Goal: Task Accomplishment & Management: Use online tool/utility

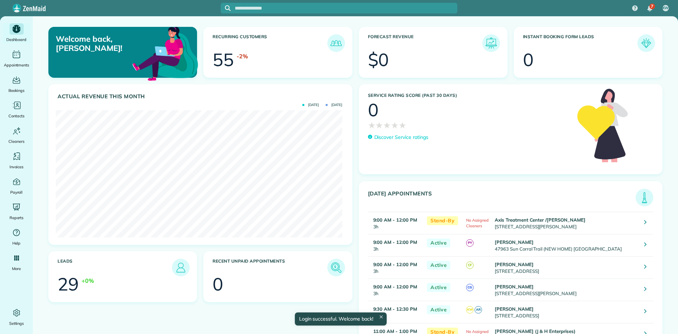
scroll to position [127, 287]
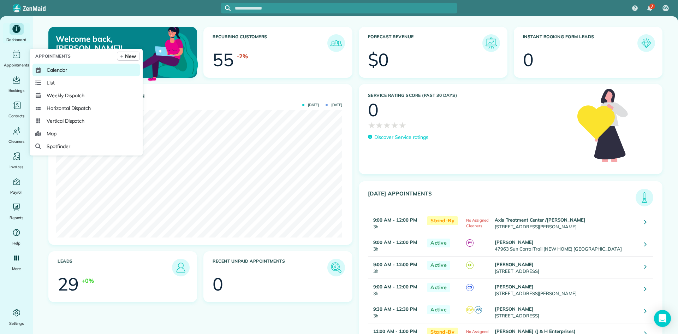
click at [64, 73] on span "Calendar" at bounding box center [57, 69] width 20 height 7
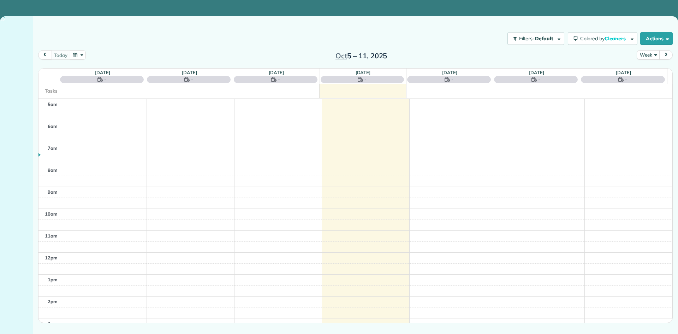
scroll to position [44, 0]
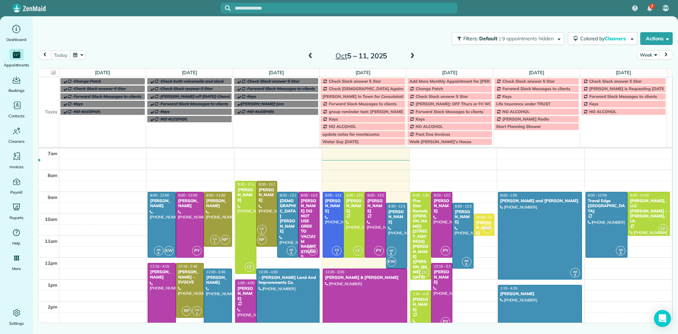
click at [412, 57] on span at bounding box center [413, 56] width 8 height 6
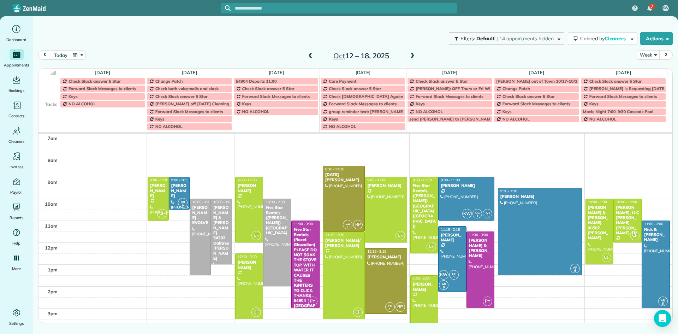
click at [461, 41] on span "Filters:" at bounding box center [468, 38] width 15 height 6
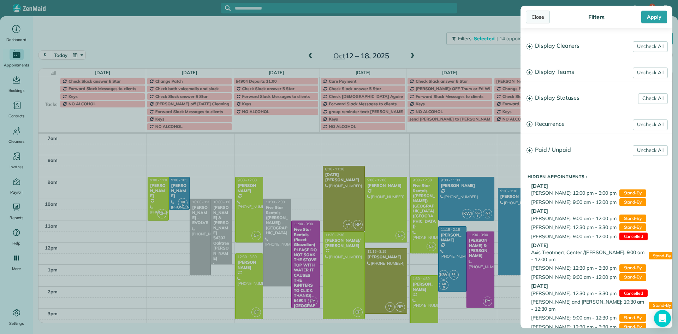
click at [537, 19] on div "Close" at bounding box center [538, 17] width 24 height 13
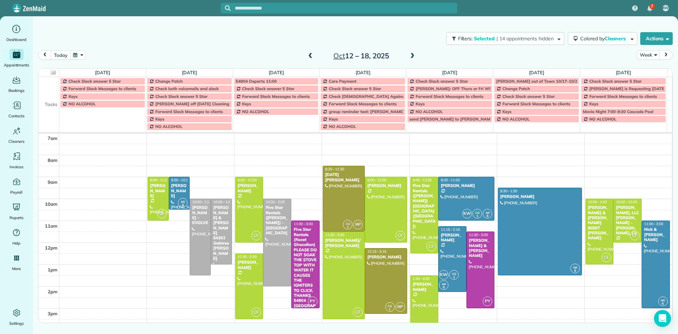
click at [65, 57] on button "today" at bounding box center [60, 55] width 19 height 10
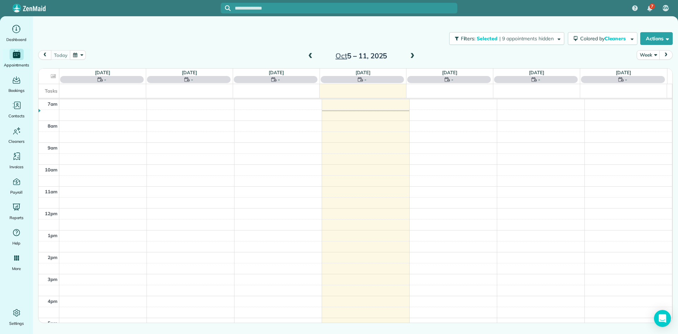
click at [312, 57] on span at bounding box center [311, 56] width 8 height 6
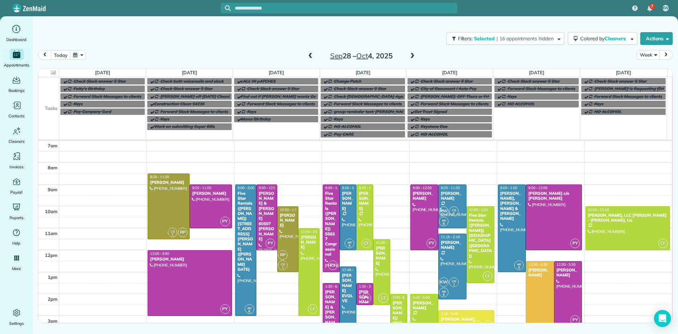
click at [413, 58] on span at bounding box center [413, 56] width 8 height 6
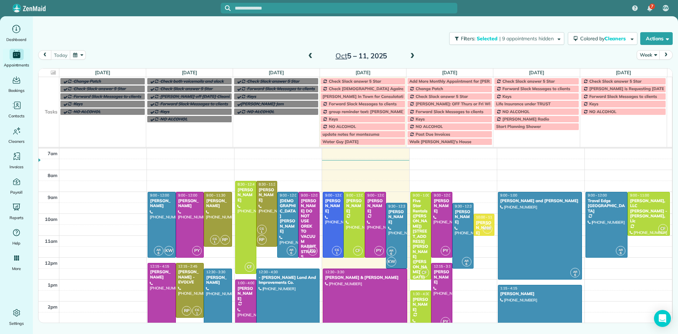
click at [312, 56] on span at bounding box center [311, 56] width 8 height 6
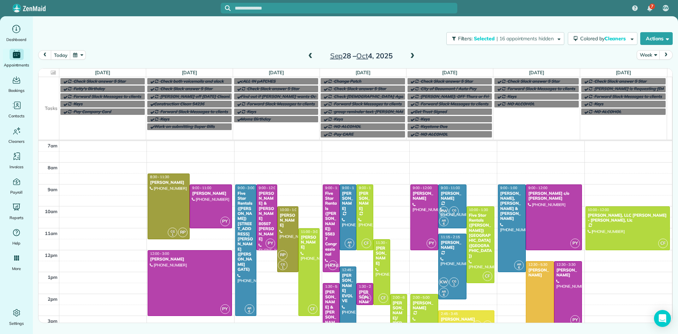
click at [413, 58] on span at bounding box center [413, 56] width 8 height 6
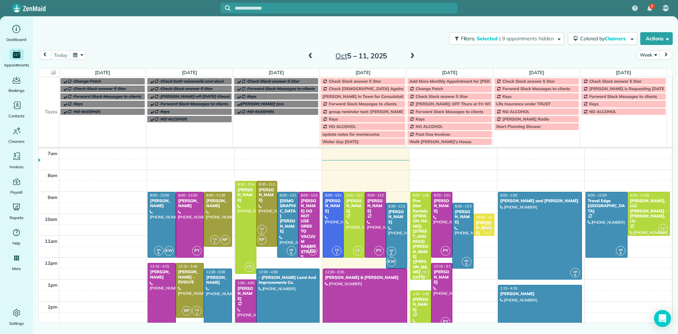
click at [310, 55] on span at bounding box center [311, 56] width 8 height 6
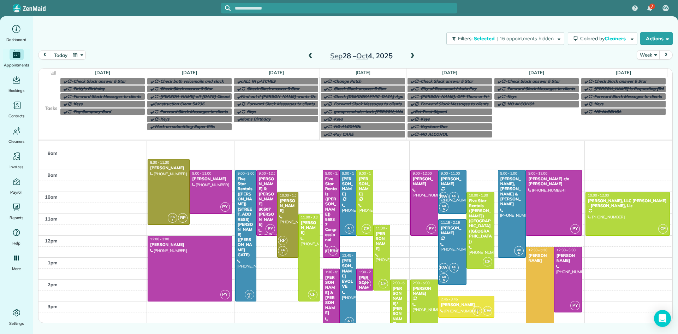
scroll to position [65, 0]
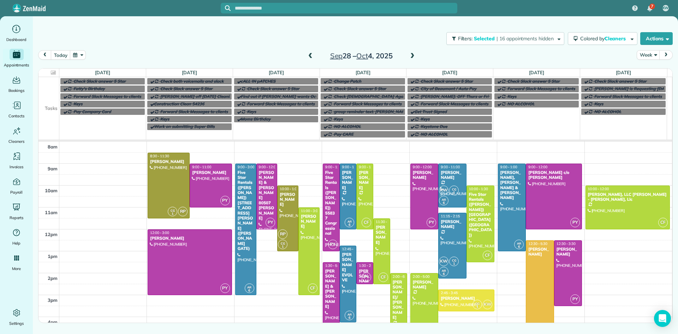
click at [415, 56] on span at bounding box center [413, 56] width 8 height 6
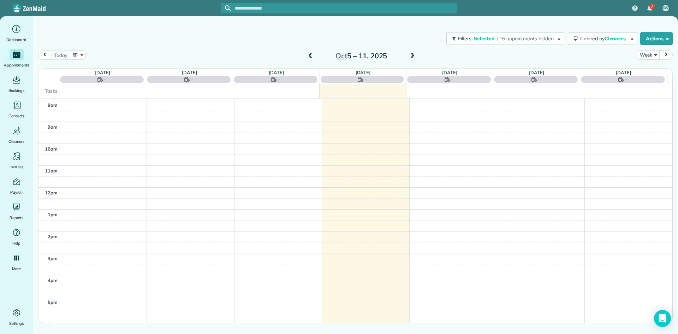
scroll to position [44, 0]
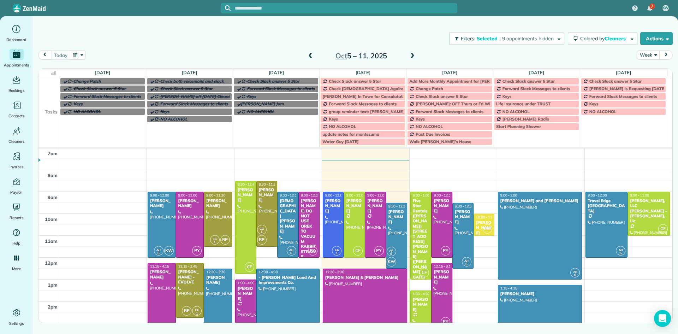
drag, startPoint x: 393, startPoint y: 301, endPoint x: 390, endPoint y: 322, distance: 21.1
click at [397, 224] on div at bounding box center [397, 235] width 20 height 65
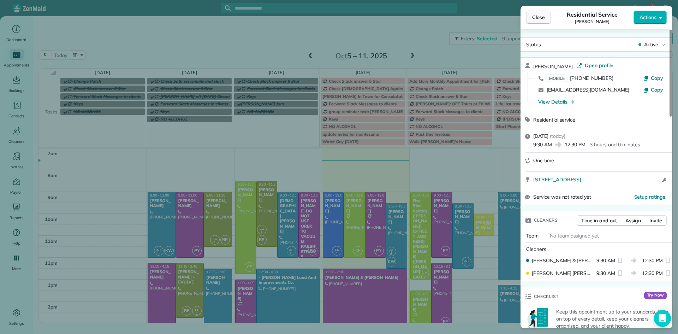
click at [543, 19] on span "Close" at bounding box center [539, 17] width 13 height 7
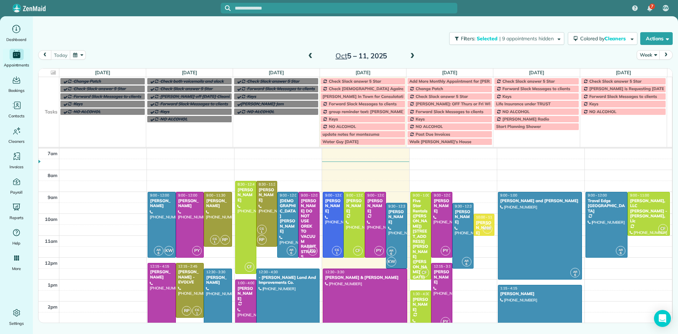
click at [334, 82] on span "Check Slack answer 5 Star" at bounding box center [355, 80] width 52 height 5
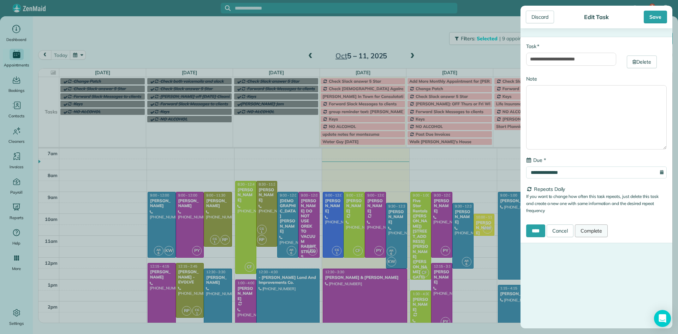
click at [593, 233] on link "Complete" at bounding box center [591, 230] width 33 height 13
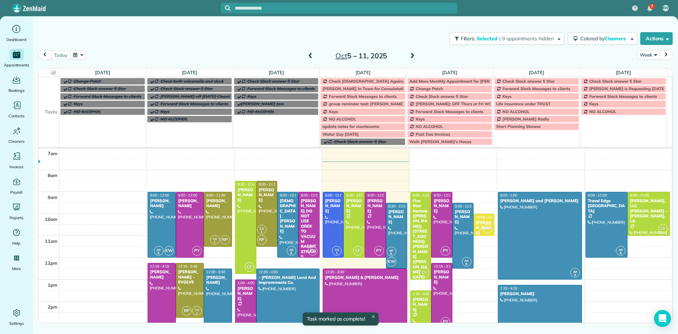
click at [367, 87] on span "Danny In Town for Consulatation" at bounding box center [366, 88] width 86 height 5
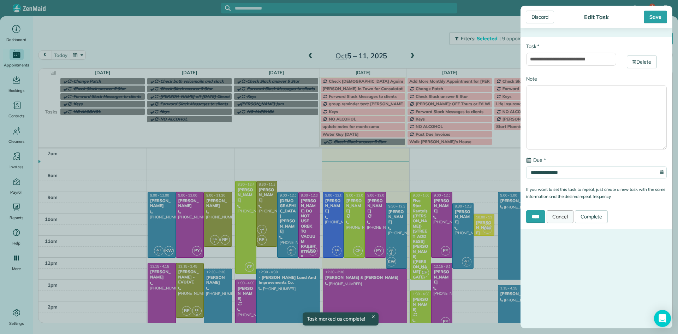
click at [557, 213] on link "Cancel" at bounding box center [560, 216] width 27 height 13
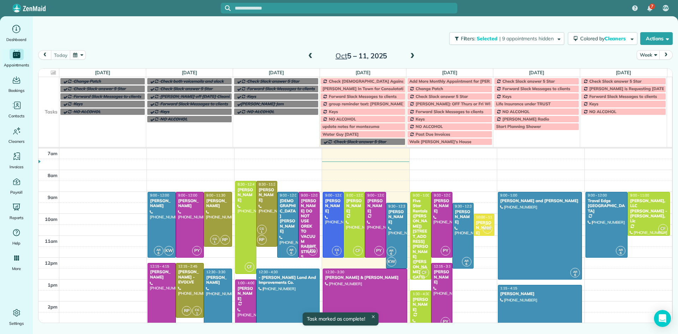
click at [383, 81] on span "Check Zen Against Spreadsheet" at bounding box center [380, 80] width 102 height 5
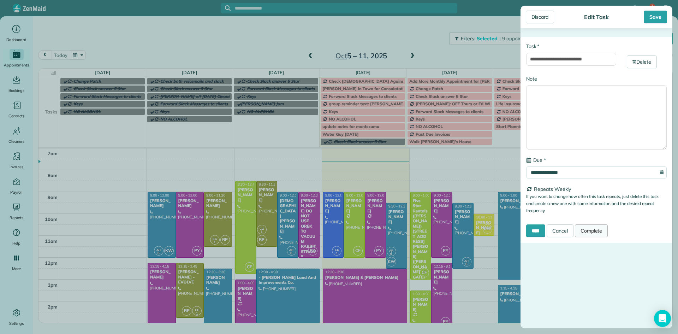
click at [592, 230] on link "Complete" at bounding box center [591, 230] width 33 height 13
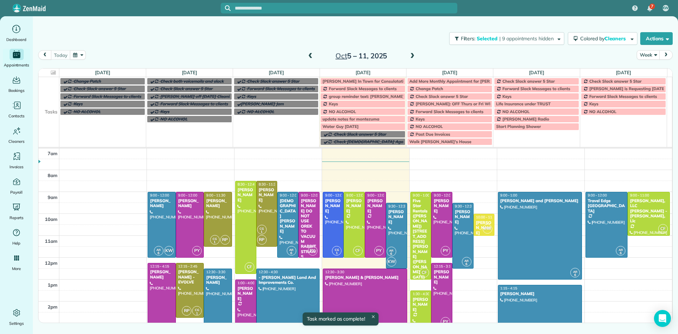
click at [360, 80] on span "Danny In Town for Consulatation" at bounding box center [366, 80] width 86 height 5
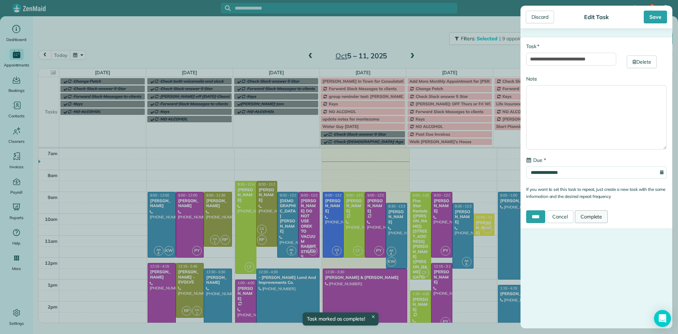
click at [588, 216] on link "Complete" at bounding box center [591, 216] width 33 height 13
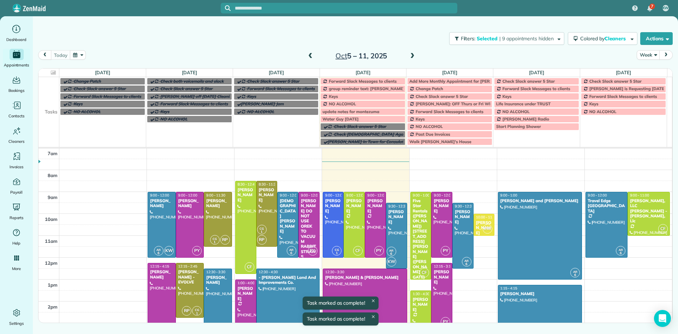
click at [374, 81] on span "Forward Slack Messages to clients" at bounding box center [363, 80] width 68 height 5
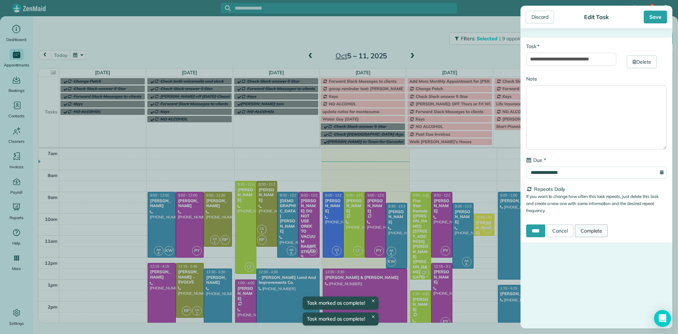
click at [594, 229] on link "Complete" at bounding box center [591, 230] width 33 height 13
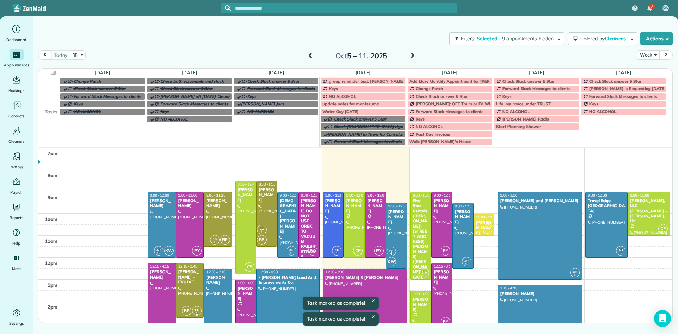
click at [369, 82] on span "group reminder text: morgan send" at bounding box center [366, 80] width 75 height 5
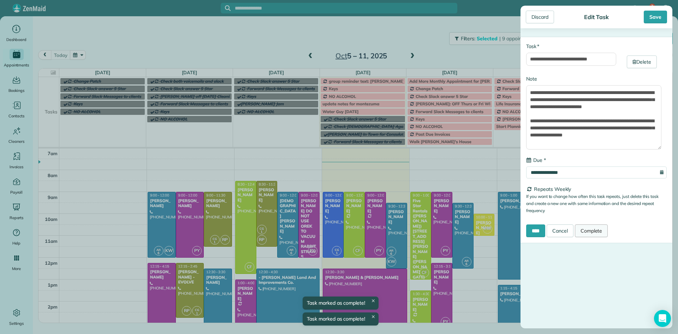
click at [603, 231] on link "Complete" at bounding box center [591, 230] width 33 height 13
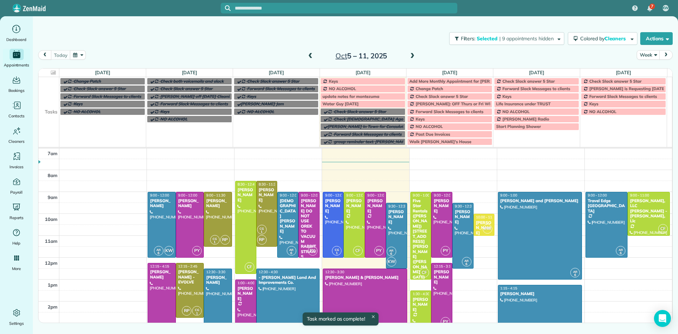
click at [358, 82] on div "Keys" at bounding box center [363, 81] width 81 height 5
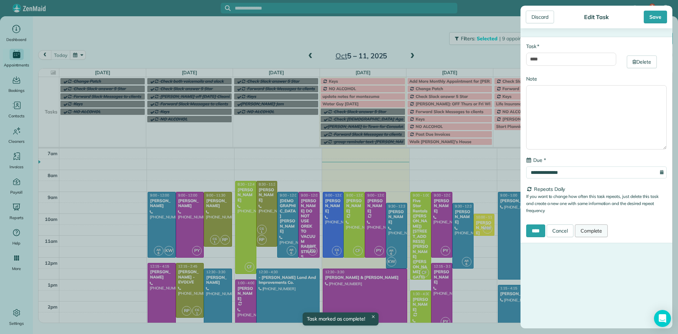
click at [596, 229] on link "Complete" at bounding box center [591, 230] width 33 height 13
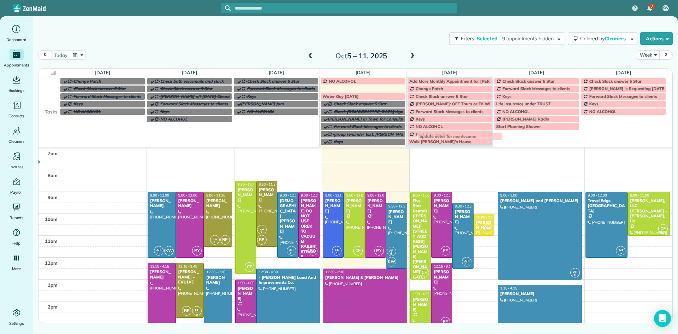
drag, startPoint x: 370, startPoint y: 88, endPoint x: 467, endPoint y: 135, distance: 107.9
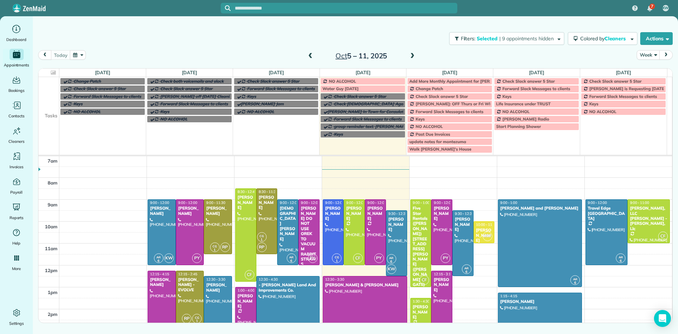
click at [372, 82] on div "NO ALCOHOL" at bounding box center [363, 81] width 81 height 5
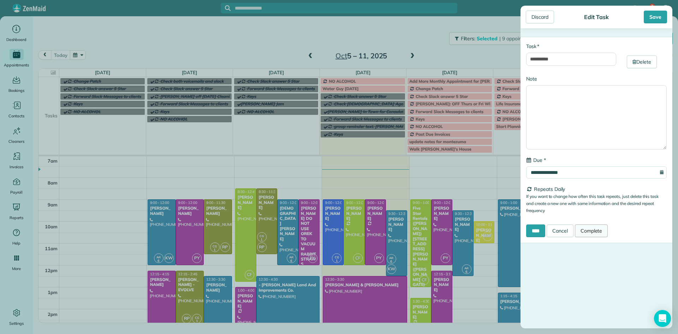
click at [602, 231] on link "Complete" at bounding box center [591, 230] width 33 height 13
